Goal: Information Seeking & Learning: Learn about a topic

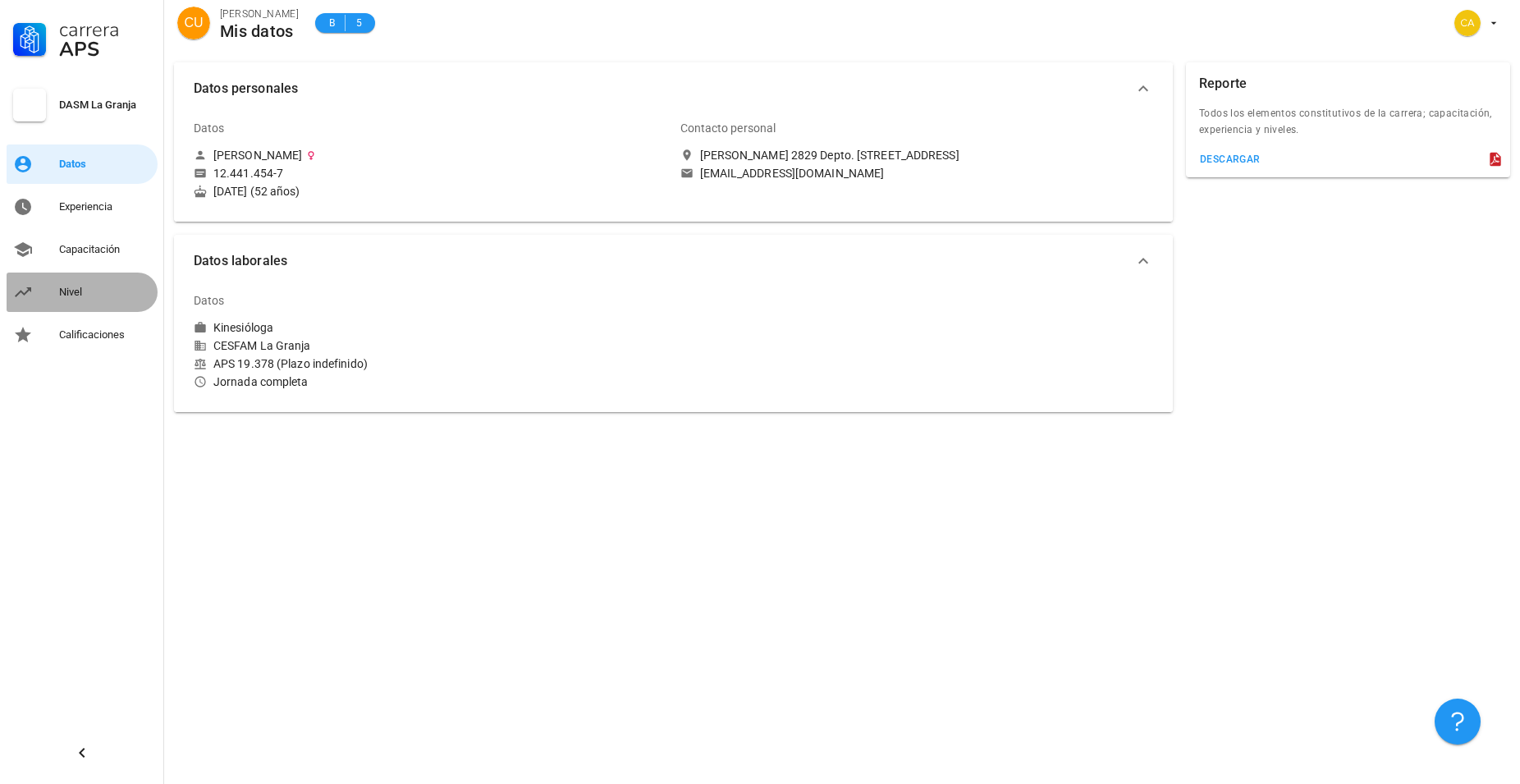
click at [81, 293] on div "Nivel" at bounding box center [105, 292] width 92 height 13
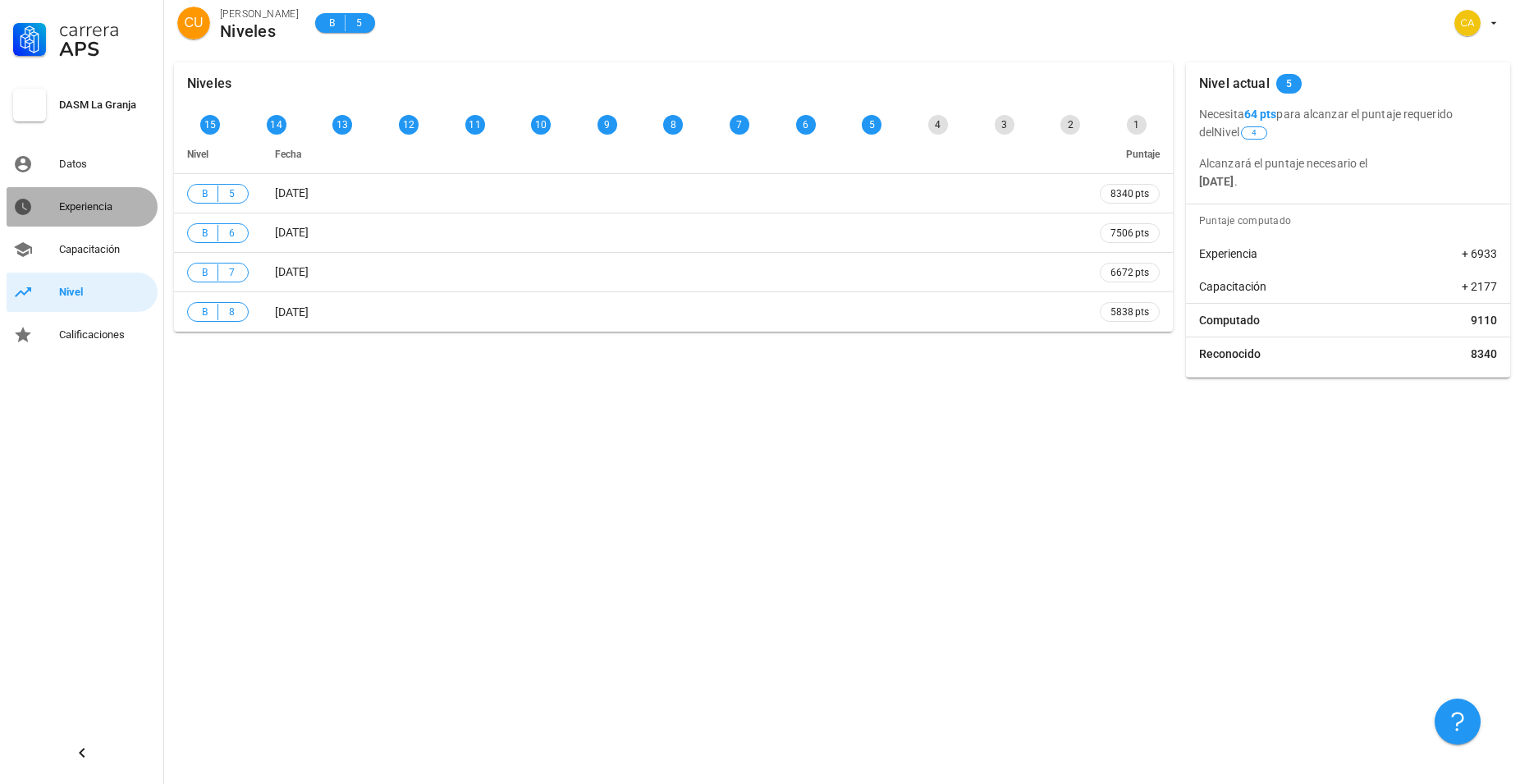
click at [81, 195] on div "Experiencia" at bounding box center [105, 206] width 92 height 26
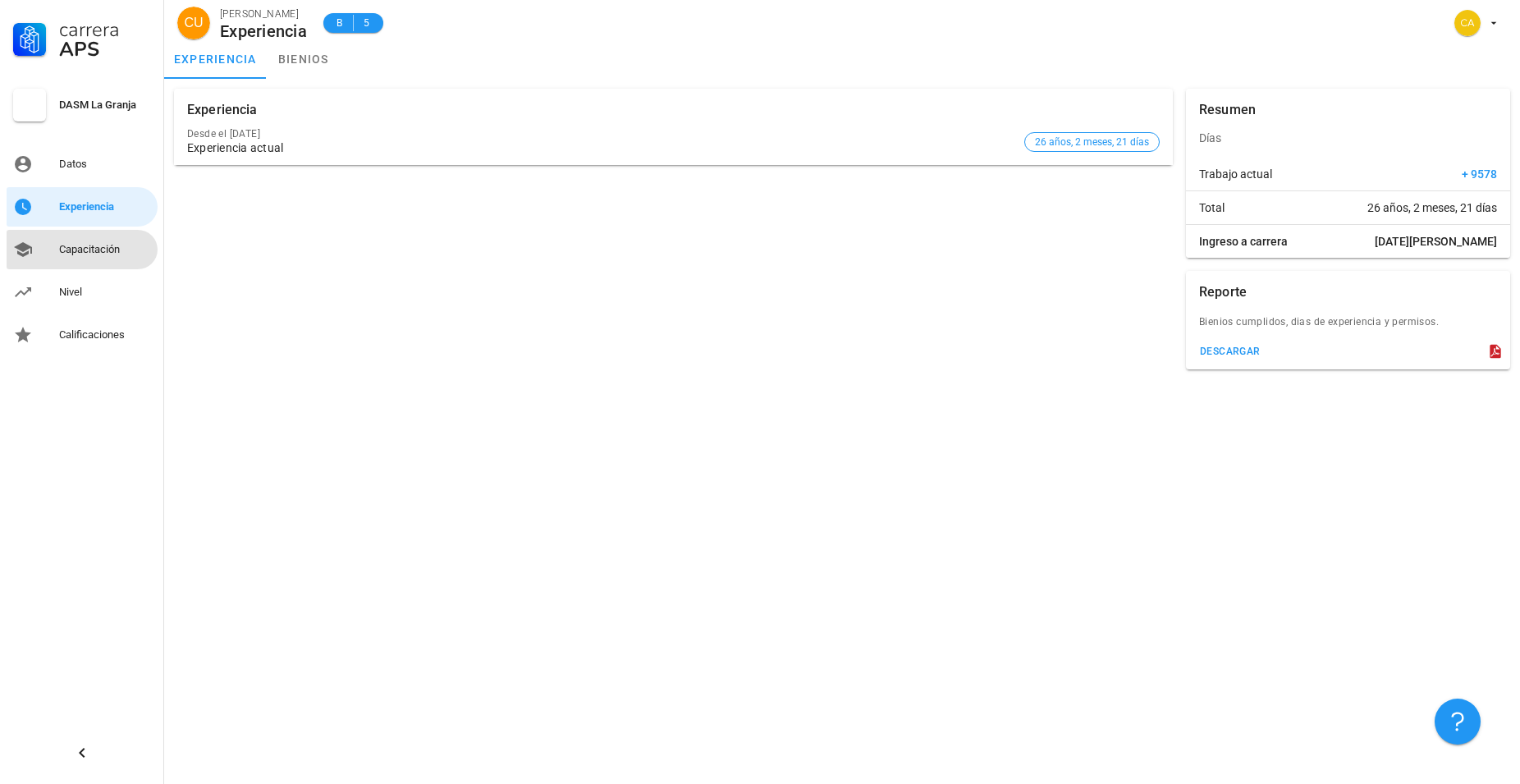
click at [109, 249] on div "Capacitación" at bounding box center [105, 250] width 92 height 13
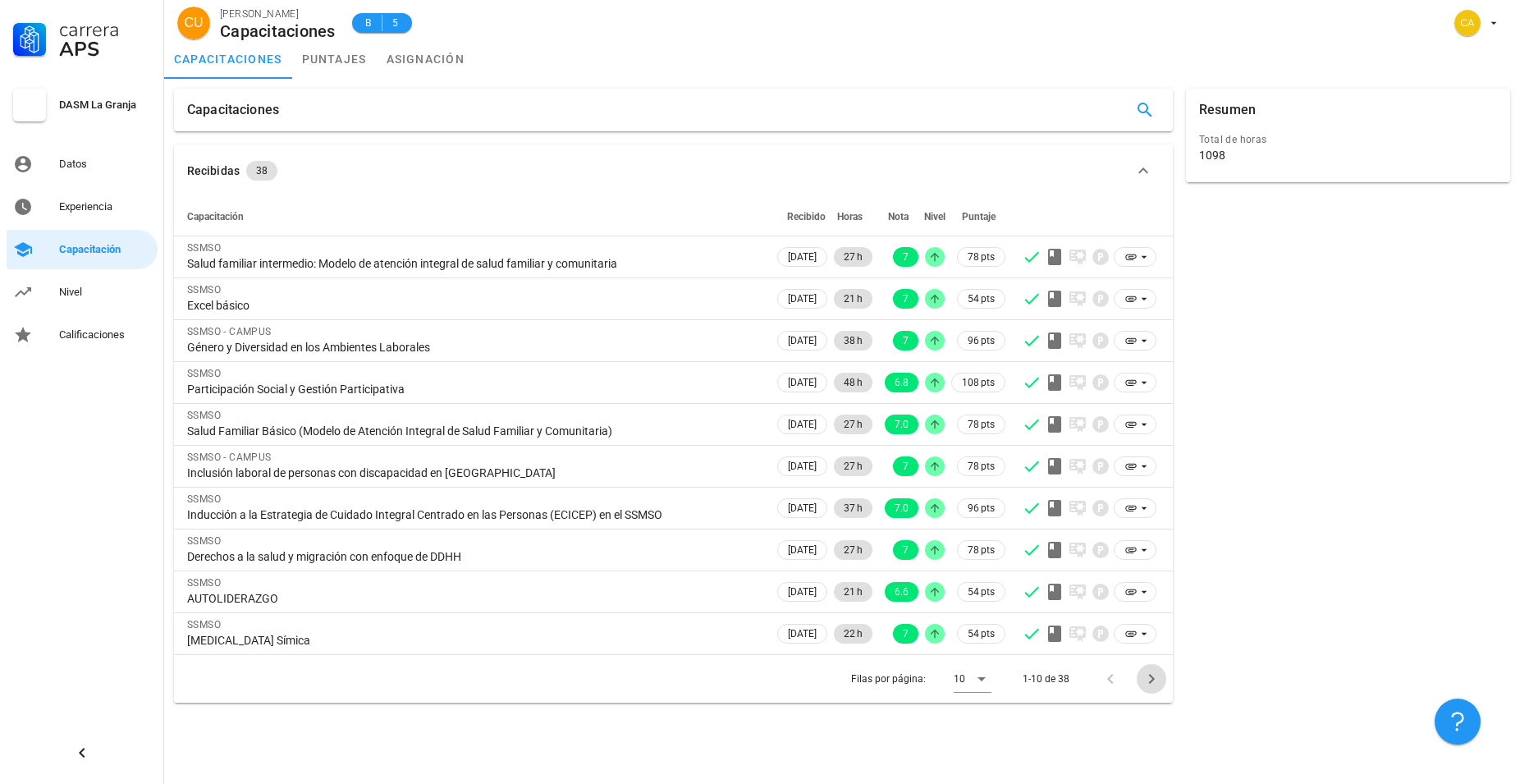
click at [1159, 681] on icon "Página siguiente" at bounding box center [1152, 678] width 19 height 19
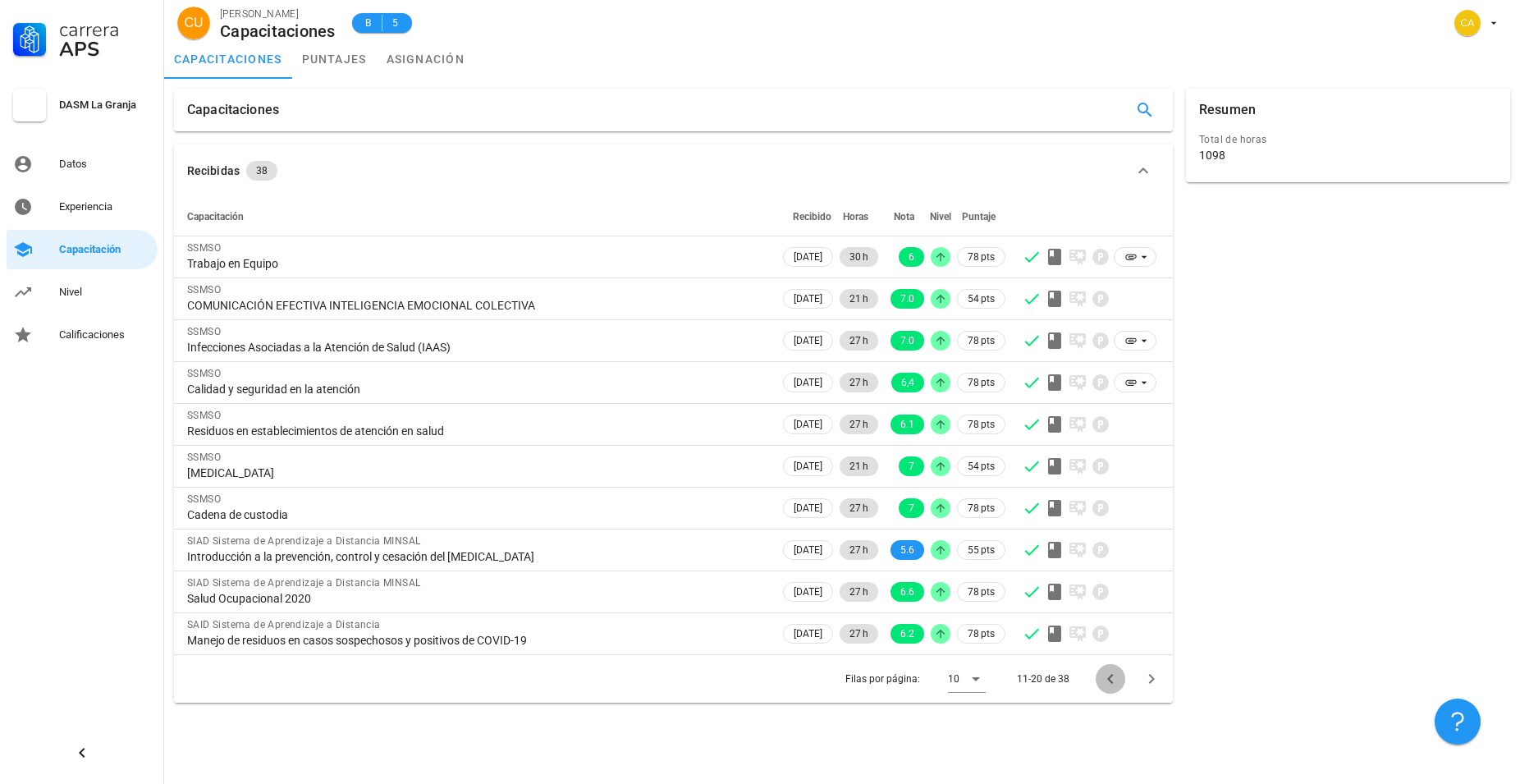
click at [1106, 682] on icon "Página anterior" at bounding box center [1110, 678] width 19 height 19
